Goal: Information Seeking & Learning: Learn about a topic

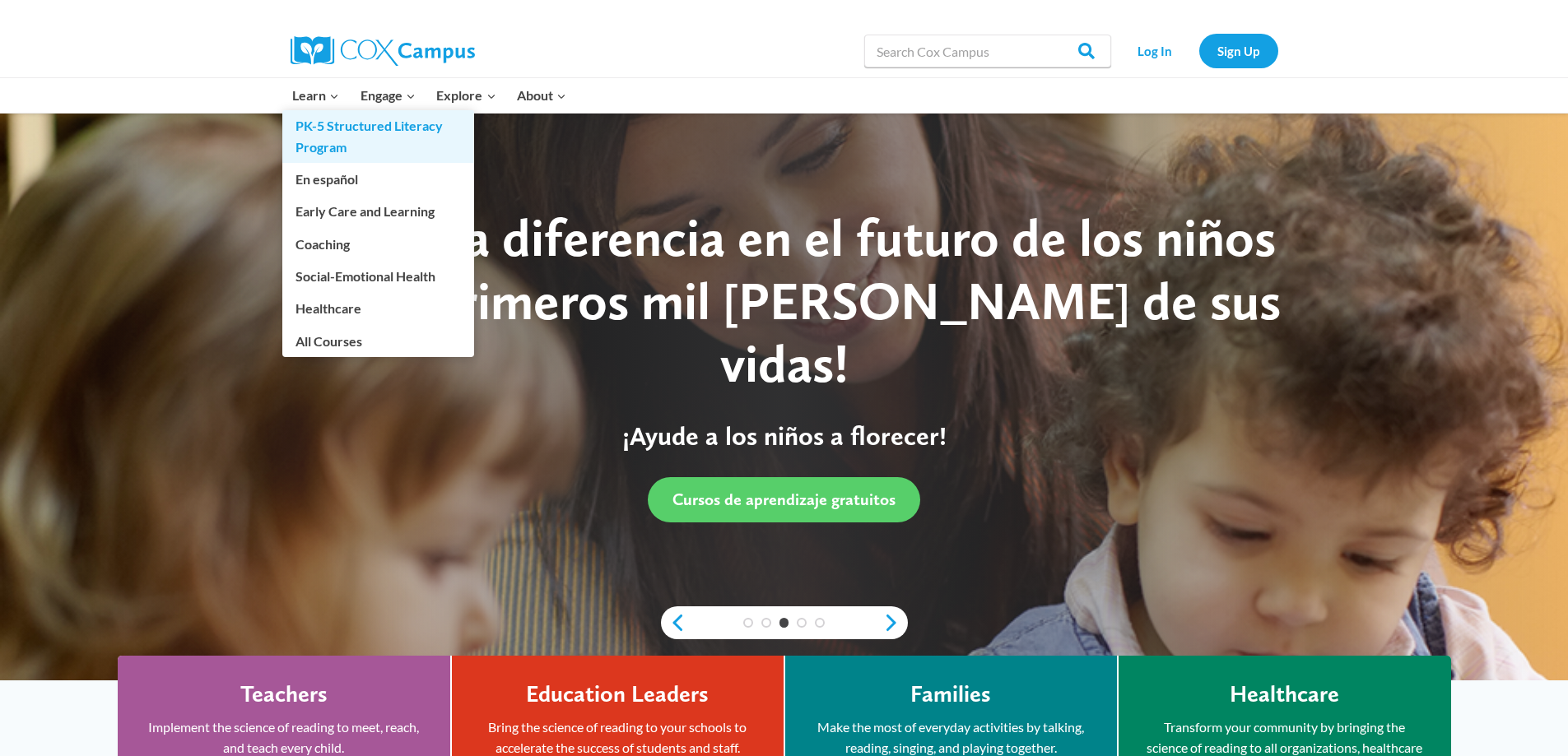
click at [323, 125] on link "PK-5 Structured Literacy Program" at bounding box center [378, 136] width 192 height 53
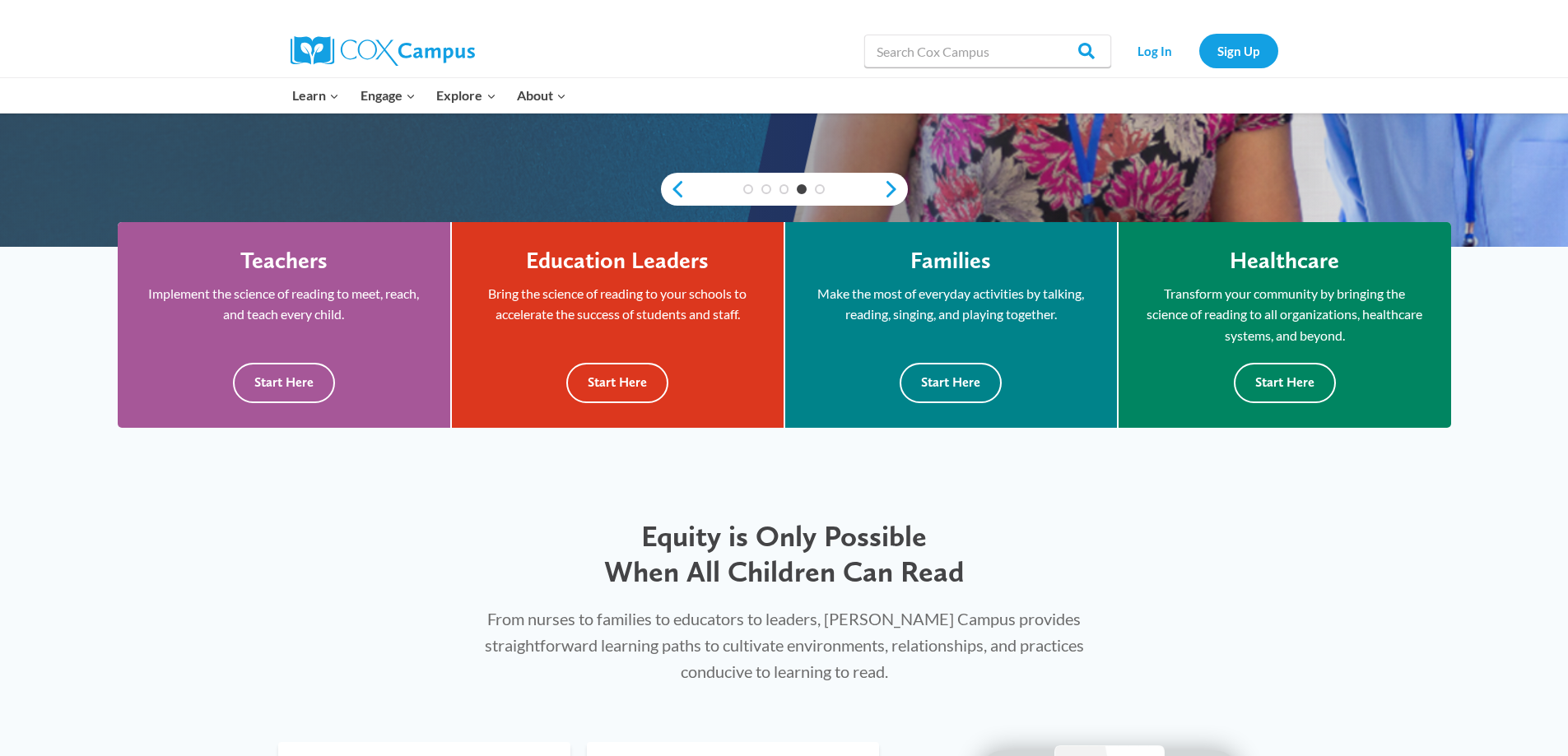
scroll to position [480, 0]
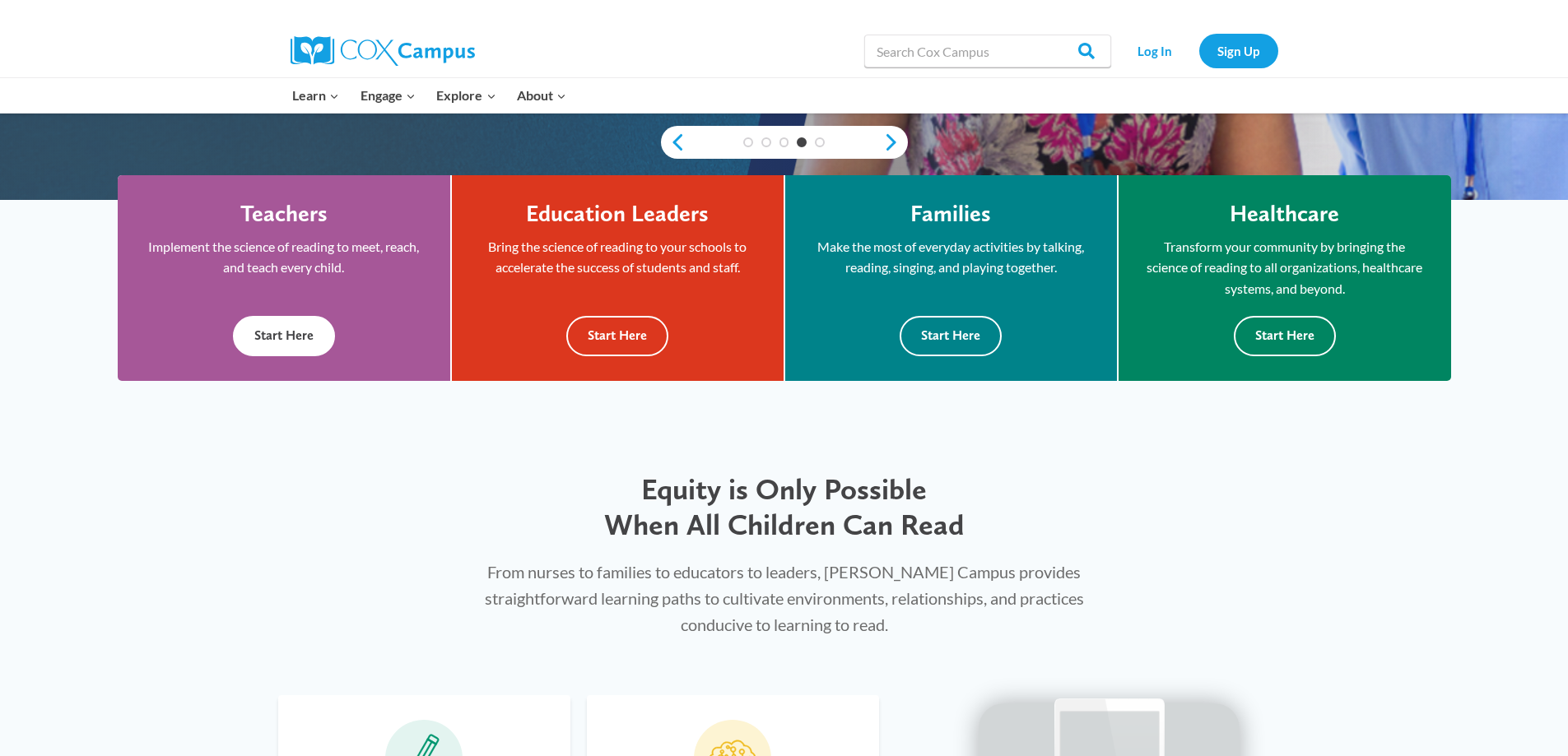
click at [286, 332] on button "Start Here" at bounding box center [283, 336] width 102 height 40
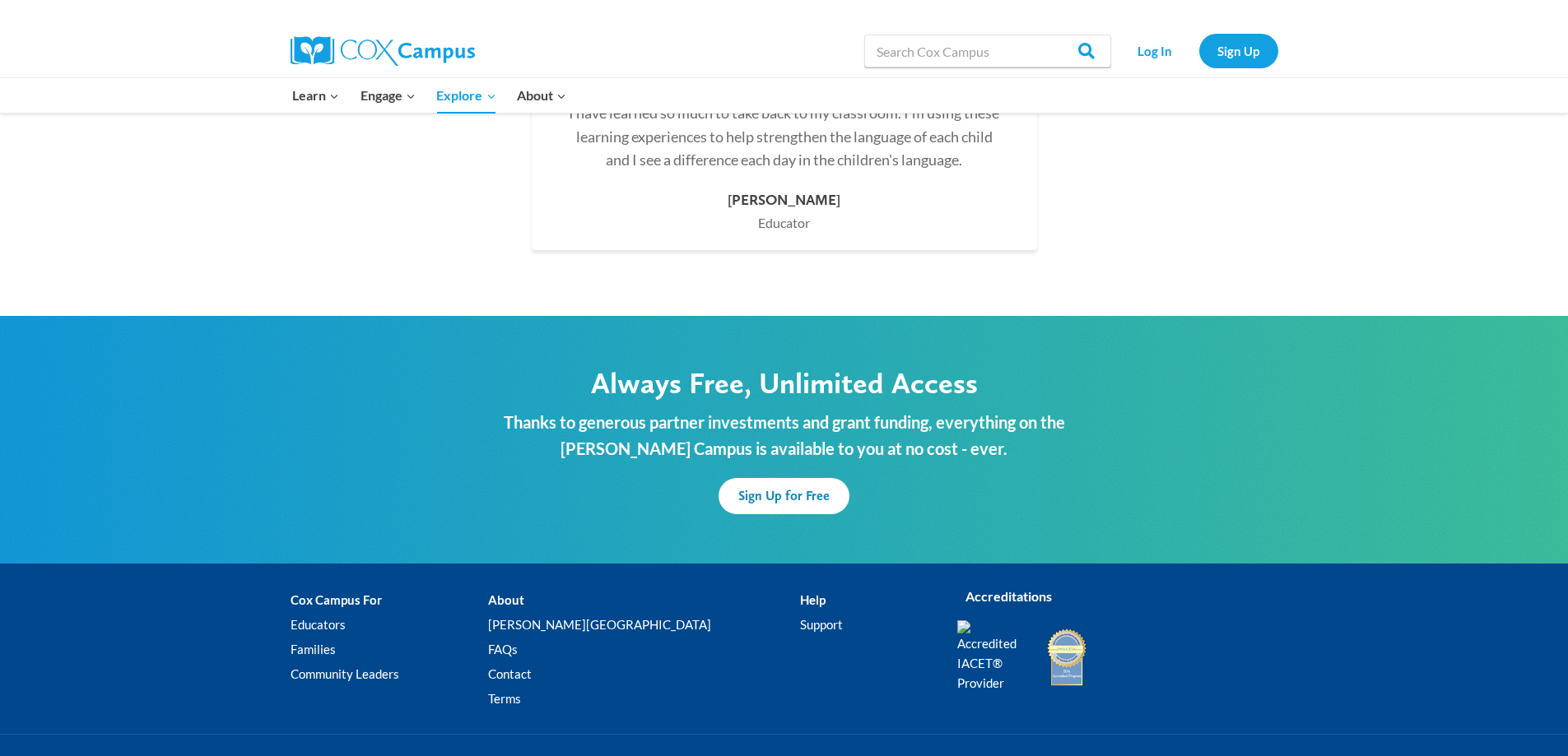
scroll to position [4814, 0]
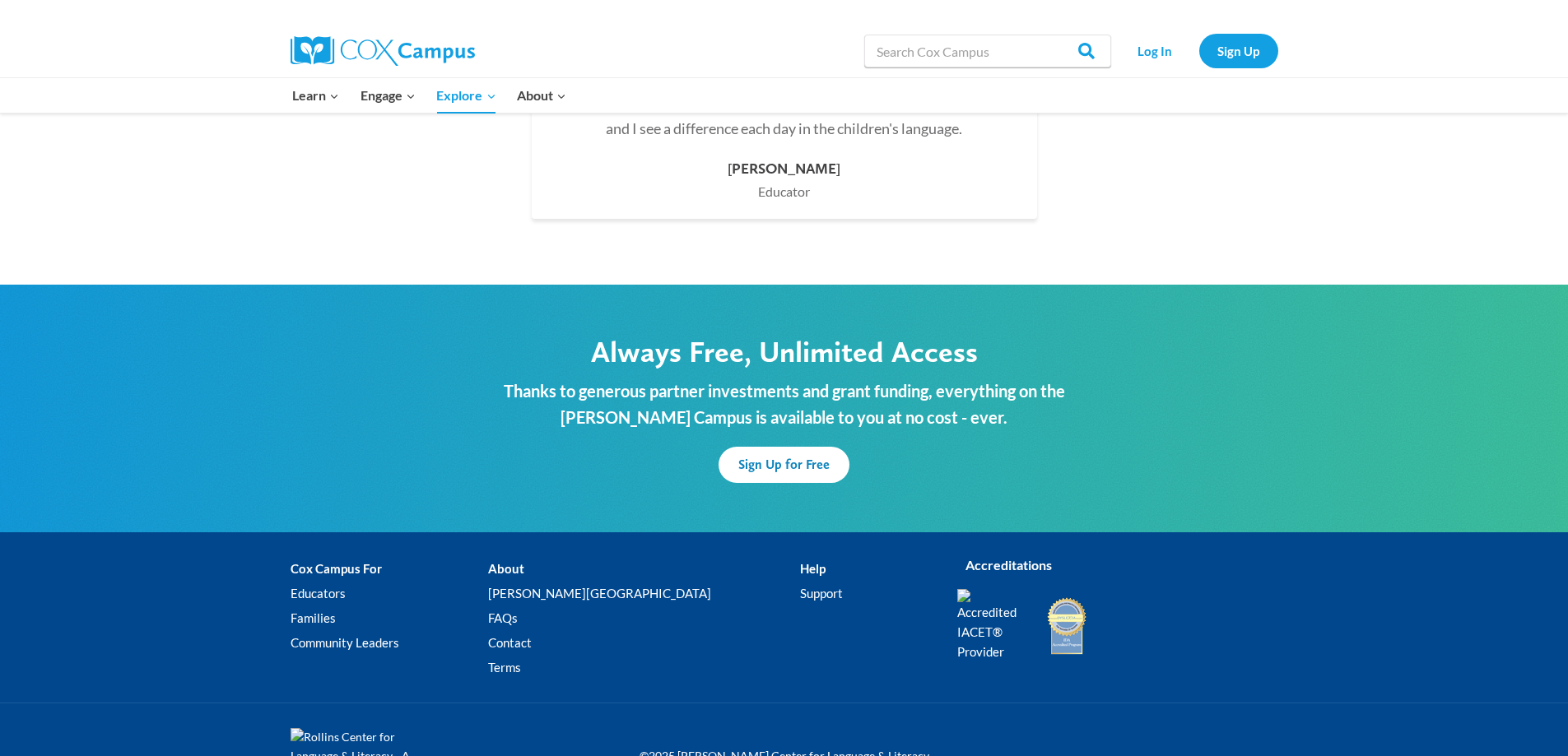
click at [800, 557] on li "Help Support" at bounding box center [866, 622] width 132 height 130
click at [800, 582] on link "Support" at bounding box center [866, 594] width 132 height 25
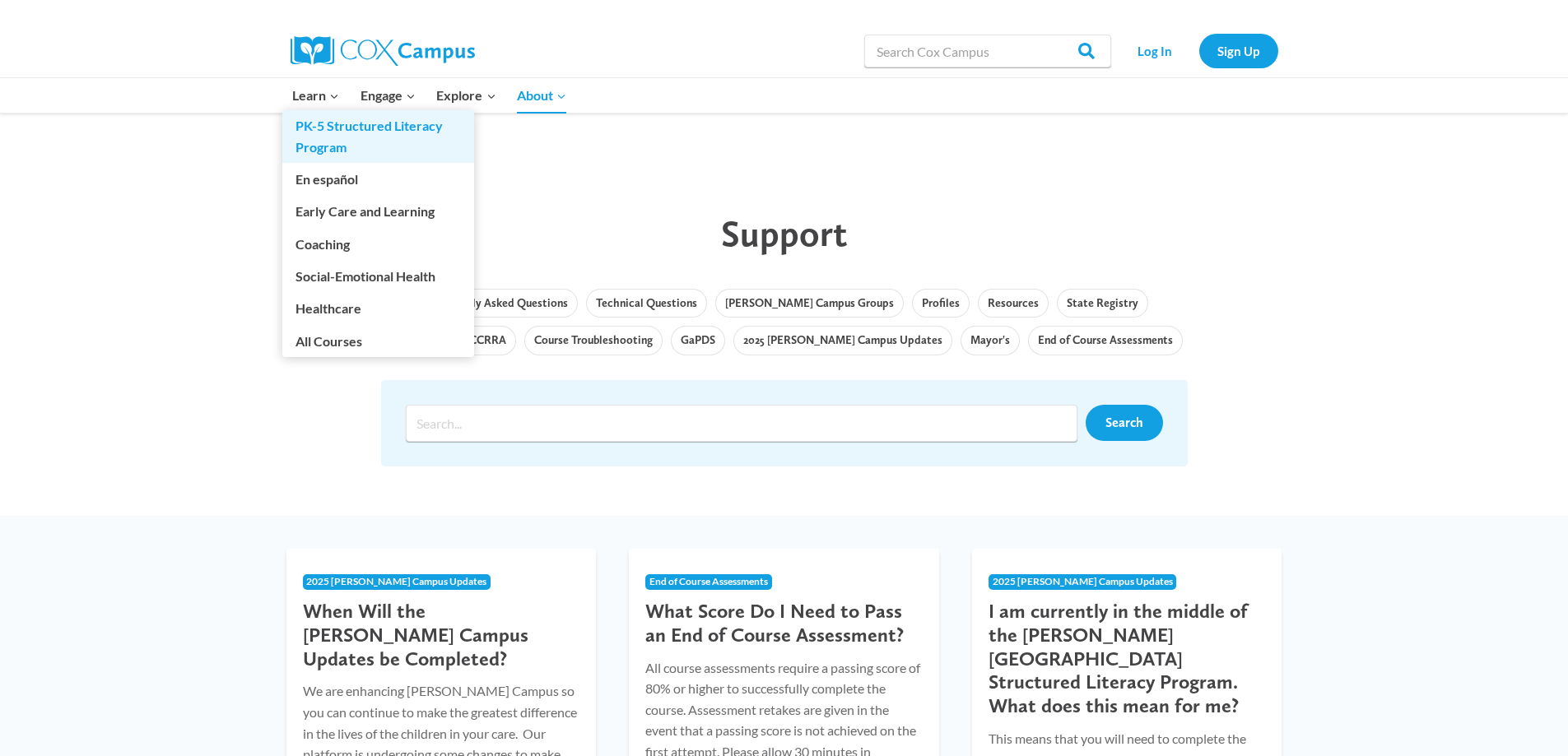
click at [338, 133] on link "PK-5 Structured Literacy Program" at bounding box center [378, 136] width 192 height 53
click at [341, 133] on link "PK-5 Structured Literacy Program" at bounding box center [378, 136] width 192 height 53
click at [384, 128] on link "PK-5 Structured Literacy Program" at bounding box center [378, 136] width 192 height 53
